Goal: Task Accomplishment & Management: Manage account settings

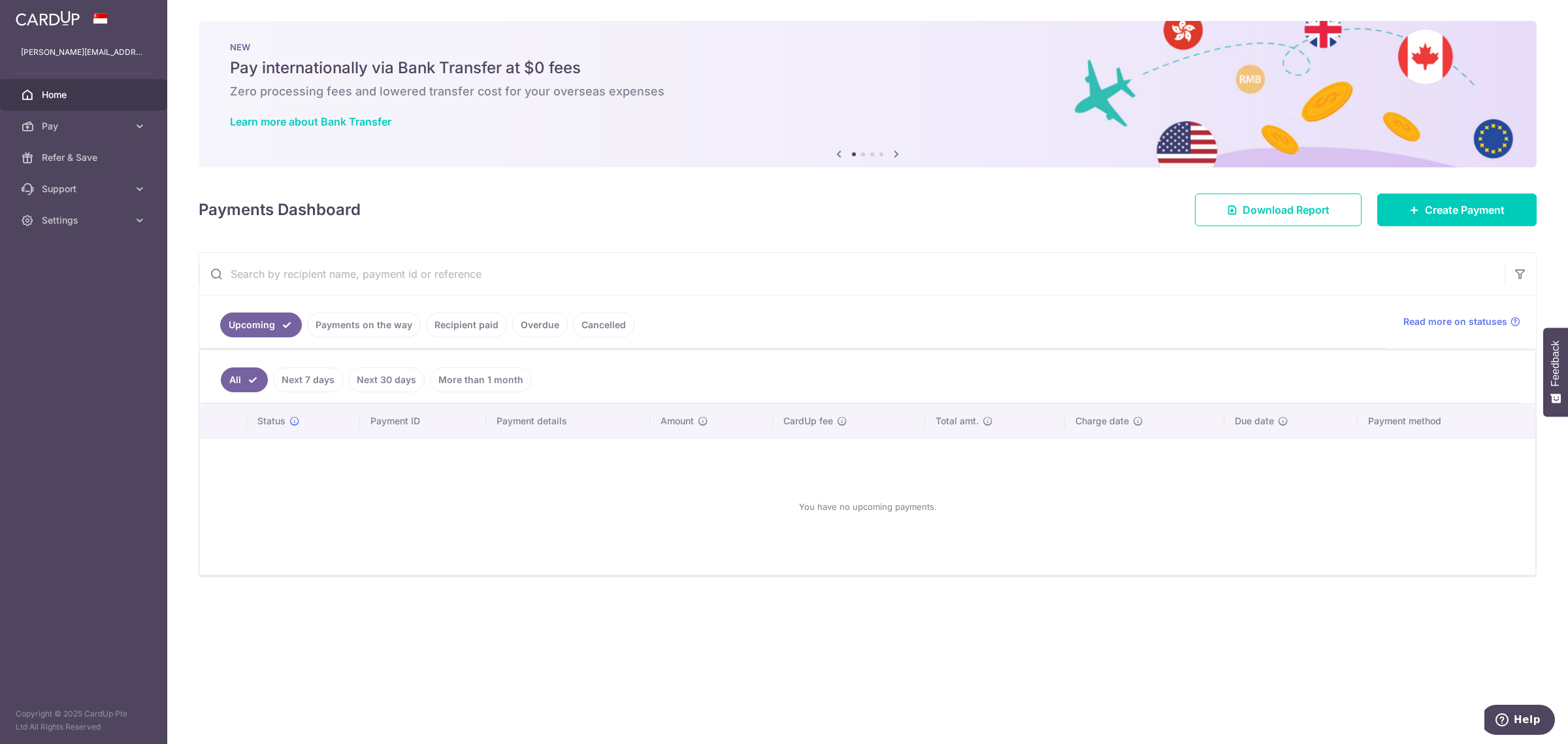
click at [483, 321] on link "Recipient paid" at bounding box center [466, 324] width 81 height 25
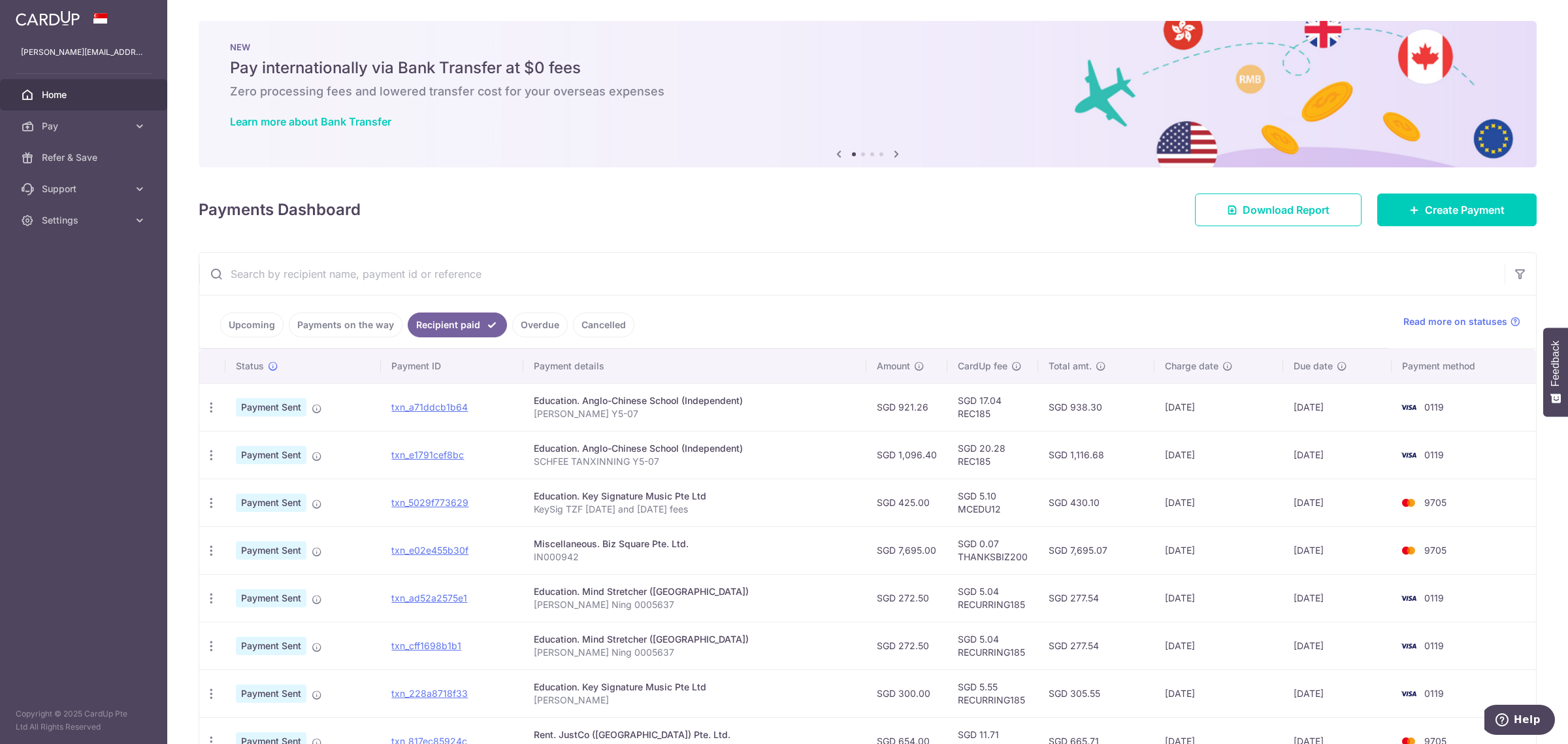
click at [242, 333] on link "Upcoming" at bounding box center [252, 324] width 64 height 25
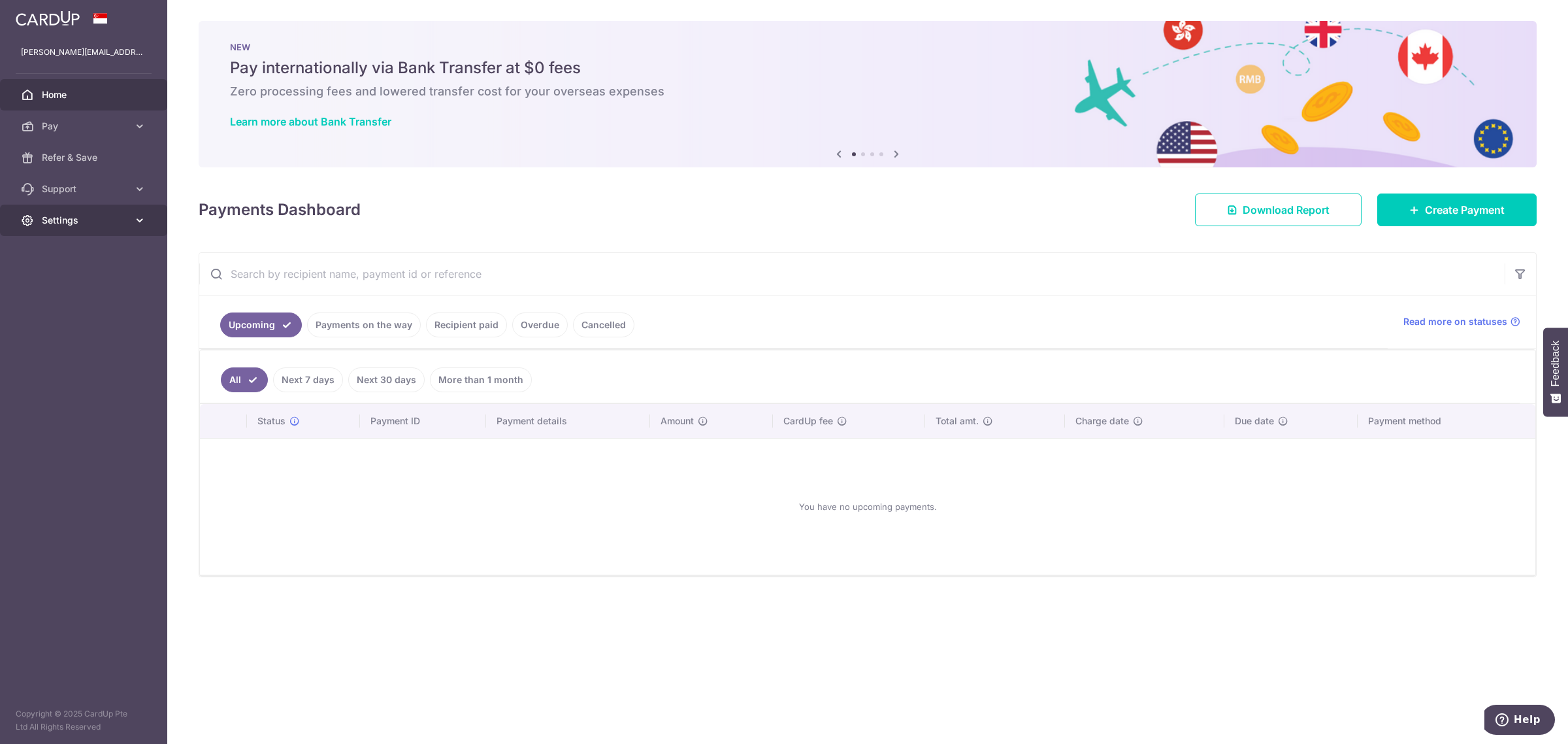
click at [129, 219] on link "Settings" at bounding box center [83, 219] width 167 height 31
click at [52, 279] on span "Logout" at bounding box center [85, 283] width 86 height 13
